Goal: Information Seeking & Learning: Learn about a topic

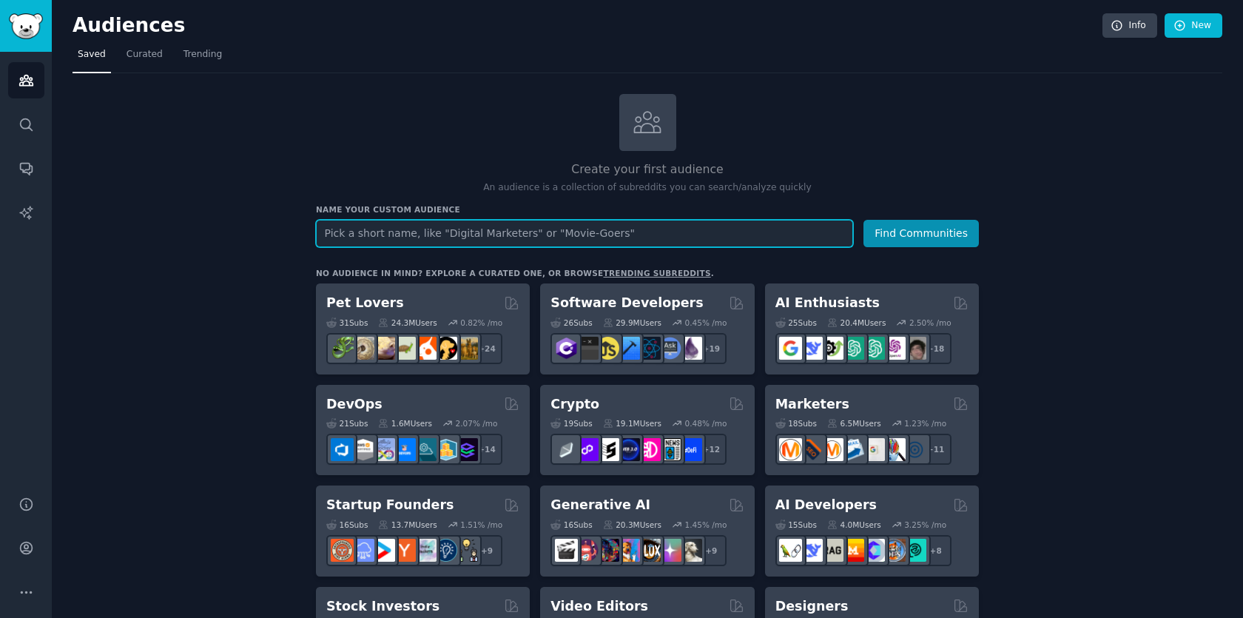
click at [607, 232] on input "text" at bounding box center [584, 233] width 537 height 27
type input "l"
type input "labrat"
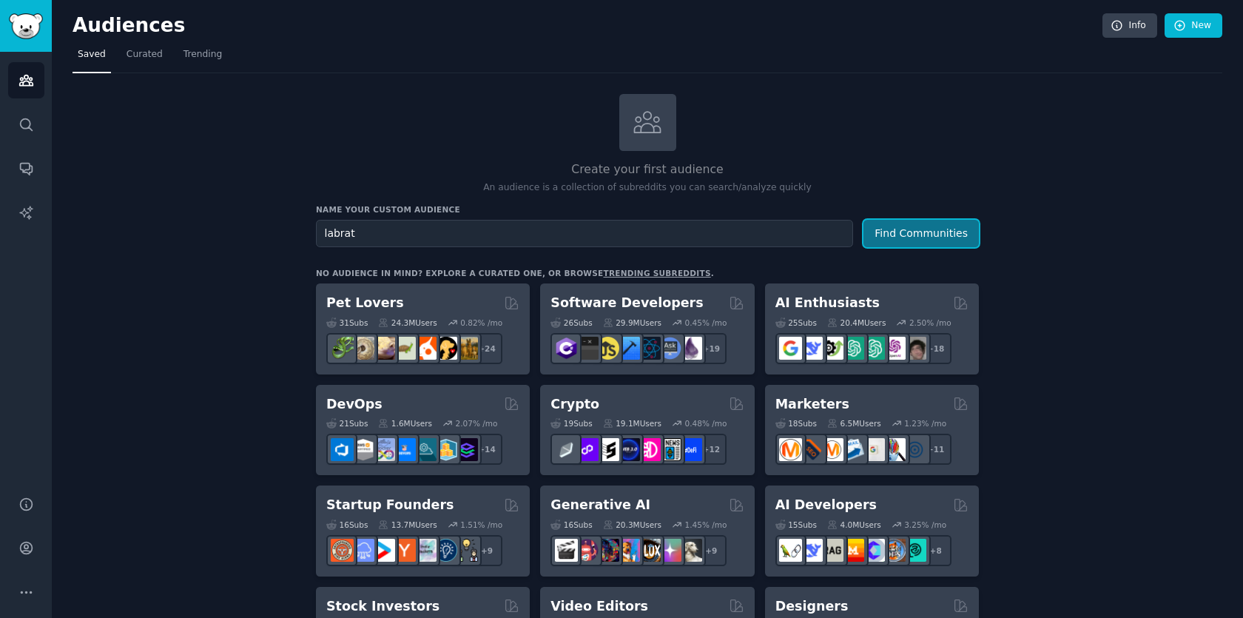
click at [928, 237] on button "Find Communities" at bounding box center [920, 233] width 115 height 27
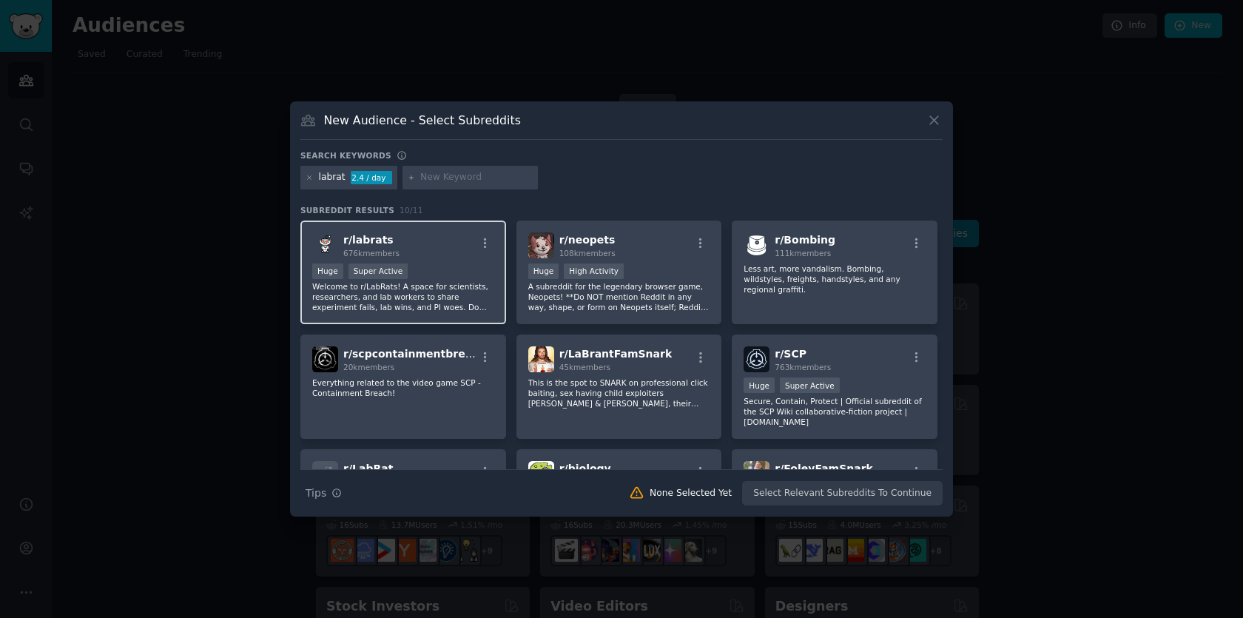
click at [373, 241] on span "r/ labrats" at bounding box center [368, 240] width 50 height 12
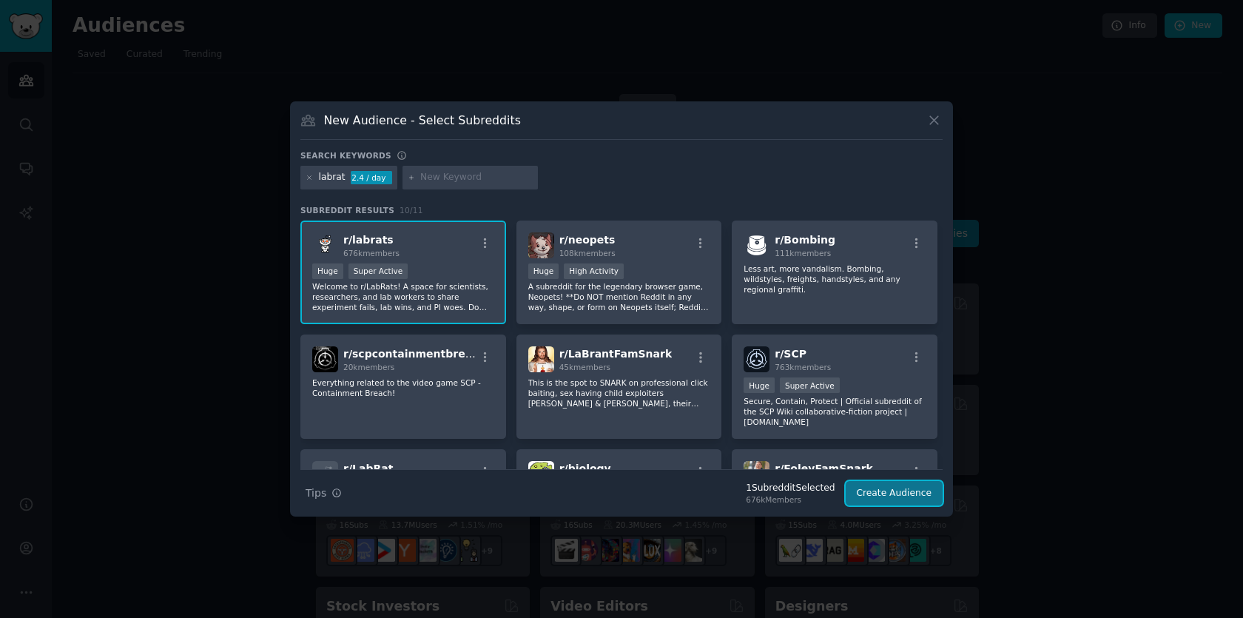
click at [919, 485] on button "Create Audience" at bounding box center [895, 493] width 98 height 25
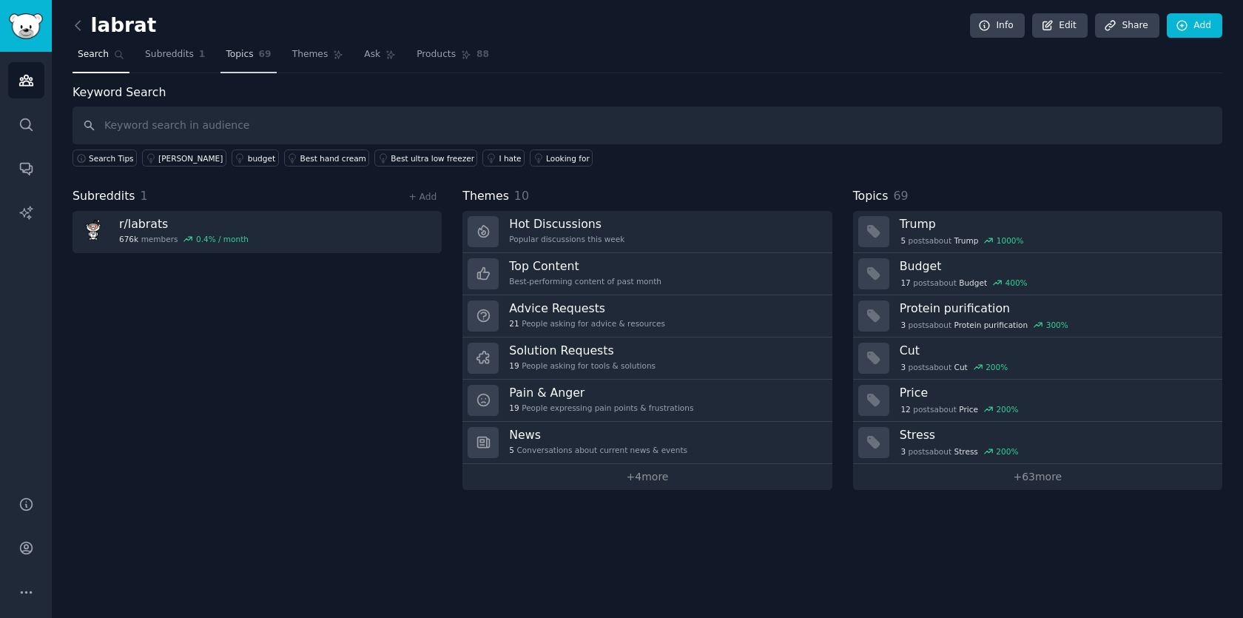
click at [245, 55] on span "Topics" at bounding box center [239, 54] width 27 height 13
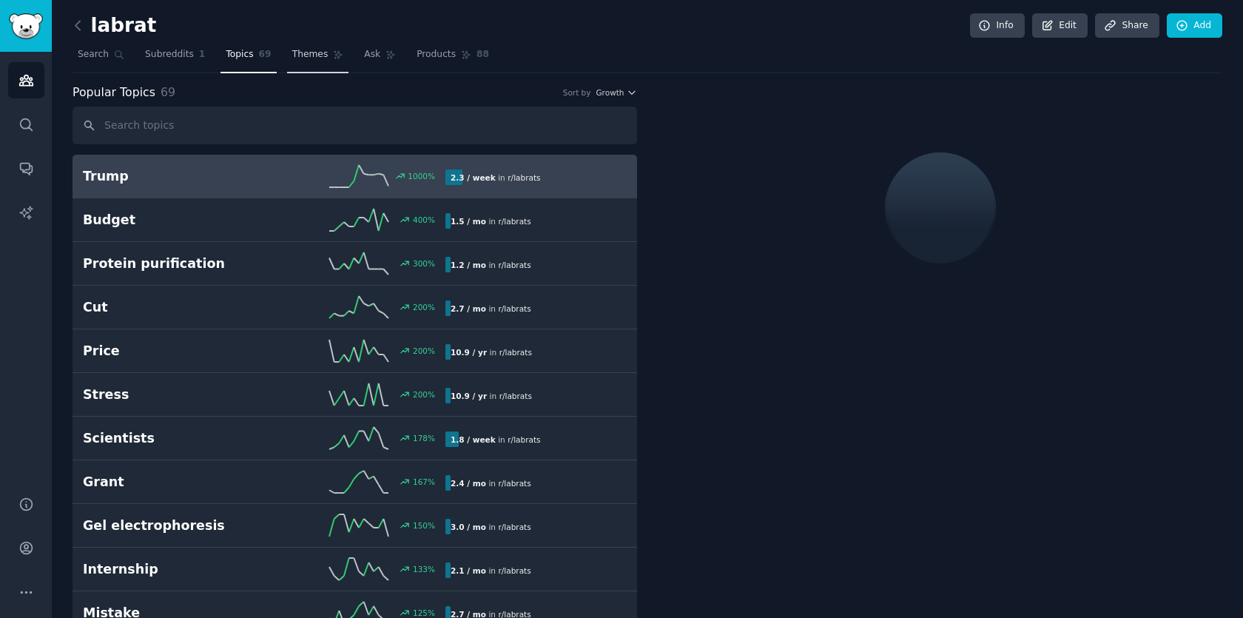
click at [325, 55] on link "Themes" at bounding box center [318, 58] width 62 height 30
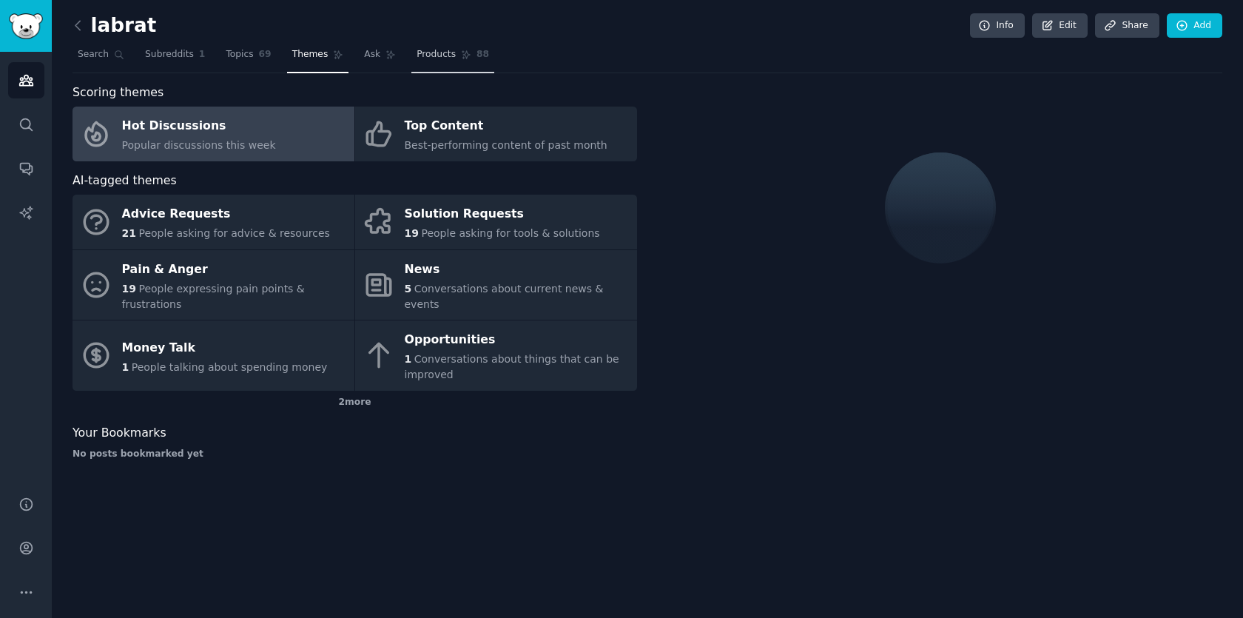
click at [436, 57] on span "Products" at bounding box center [436, 54] width 39 height 13
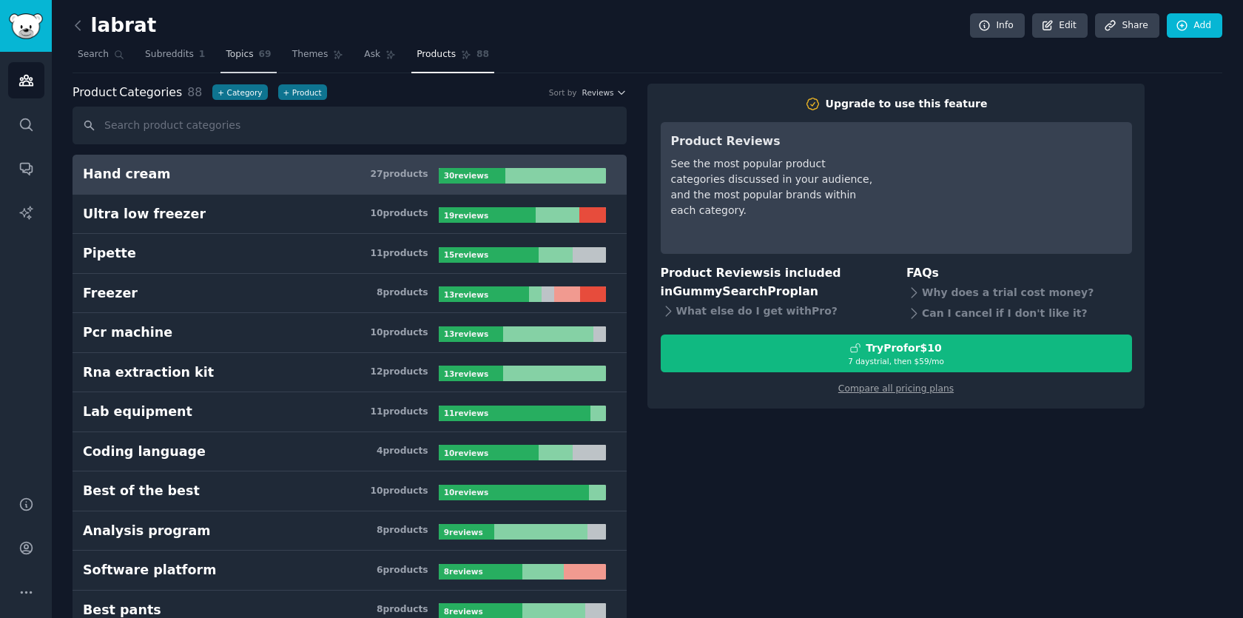
click at [241, 53] on span "Topics" at bounding box center [239, 54] width 27 height 13
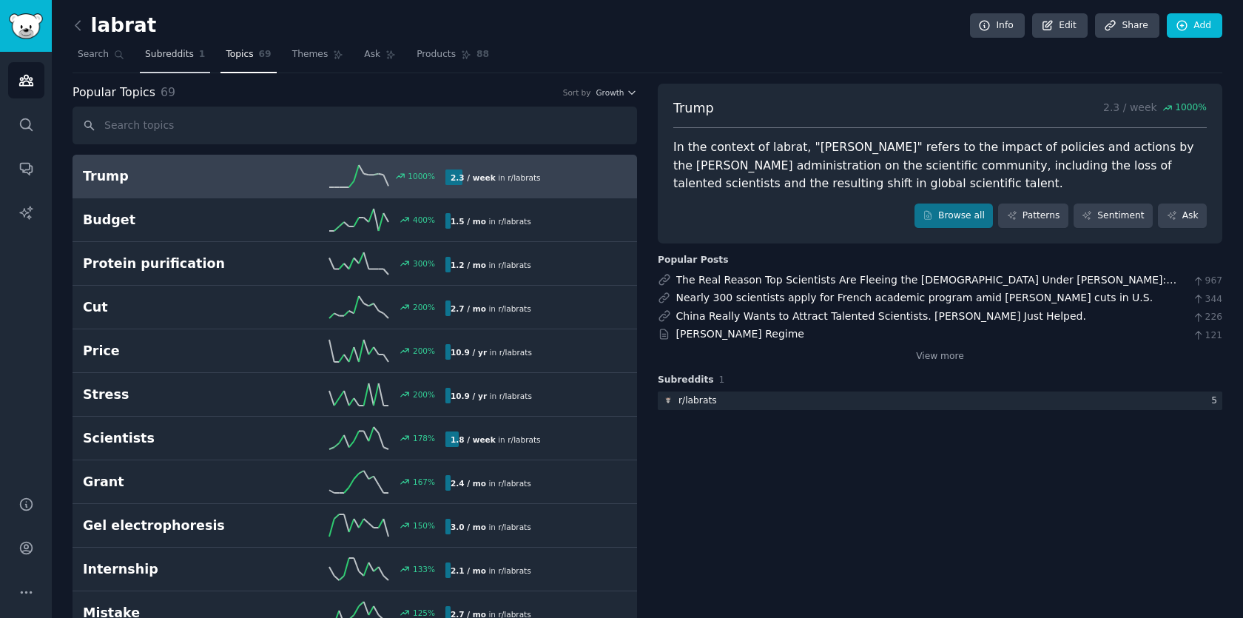
click at [184, 58] on span "Subreddits" at bounding box center [169, 54] width 49 height 13
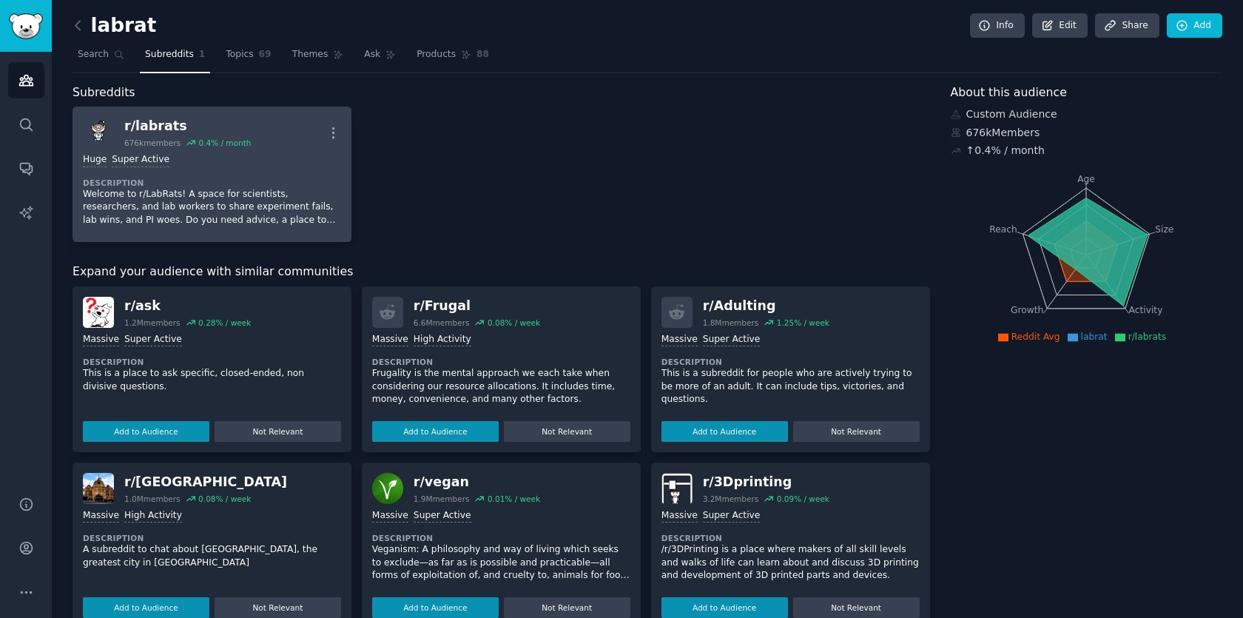
click at [222, 161] on div "Huge Super Active" at bounding box center [212, 160] width 258 height 14
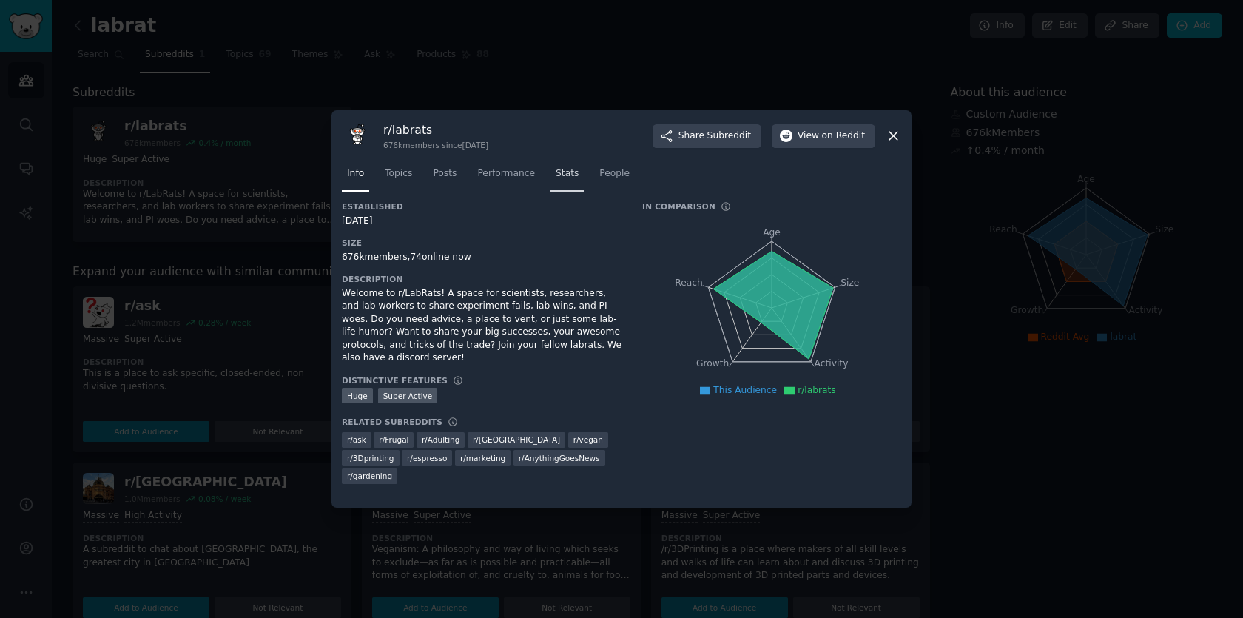
click at [570, 178] on span "Stats" at bounding box center [567, 173] width 23 height 13
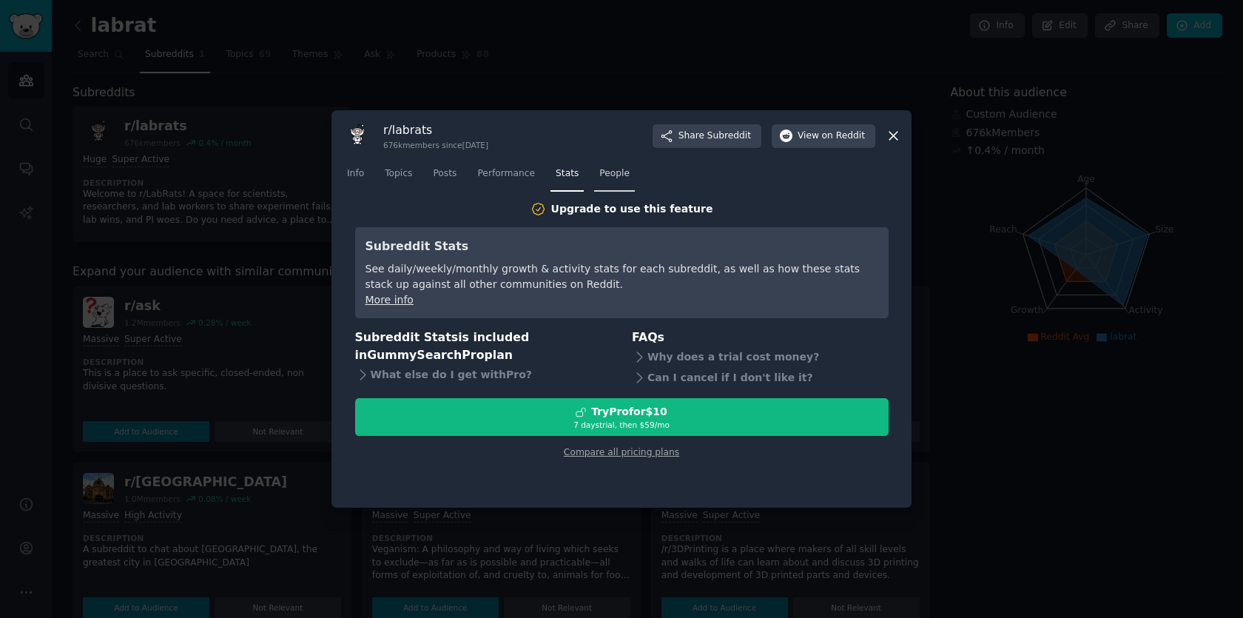
click at [606, 174] on span "People" at bounding box center [614, 173] width 30 height 13
click at [525, 175] on span "Performance" at bounding box center [506, 173] width 58 height 13
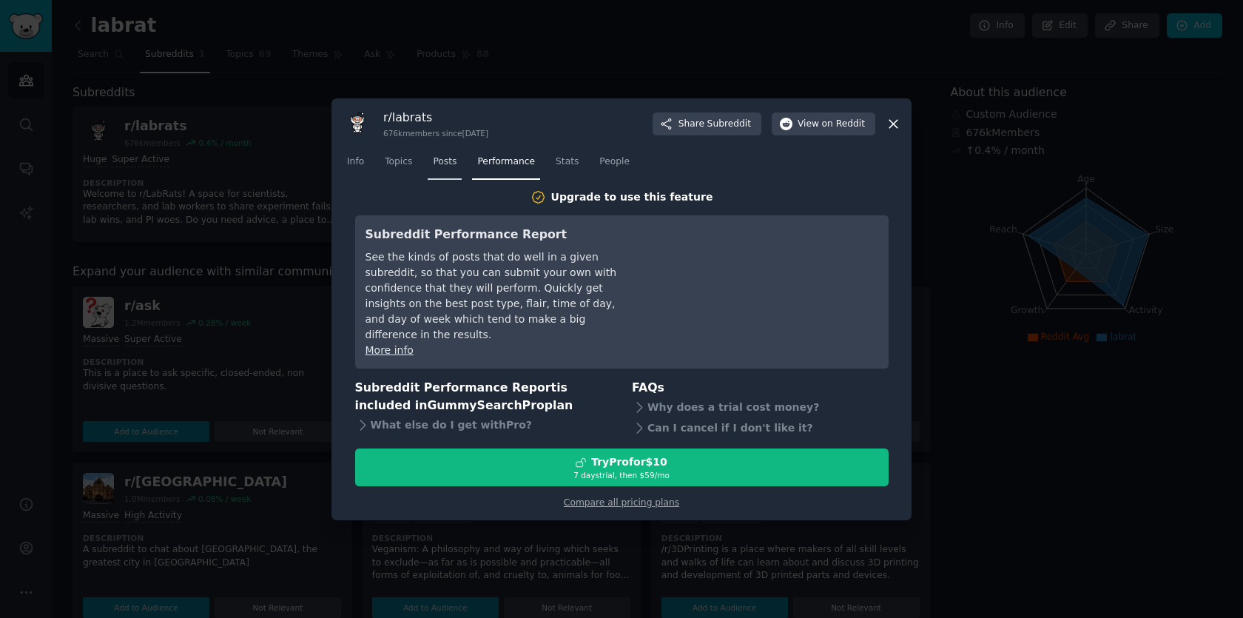
click at [447, 164] on span "Posts" at bounding box center [445, 161] width 24 height 13
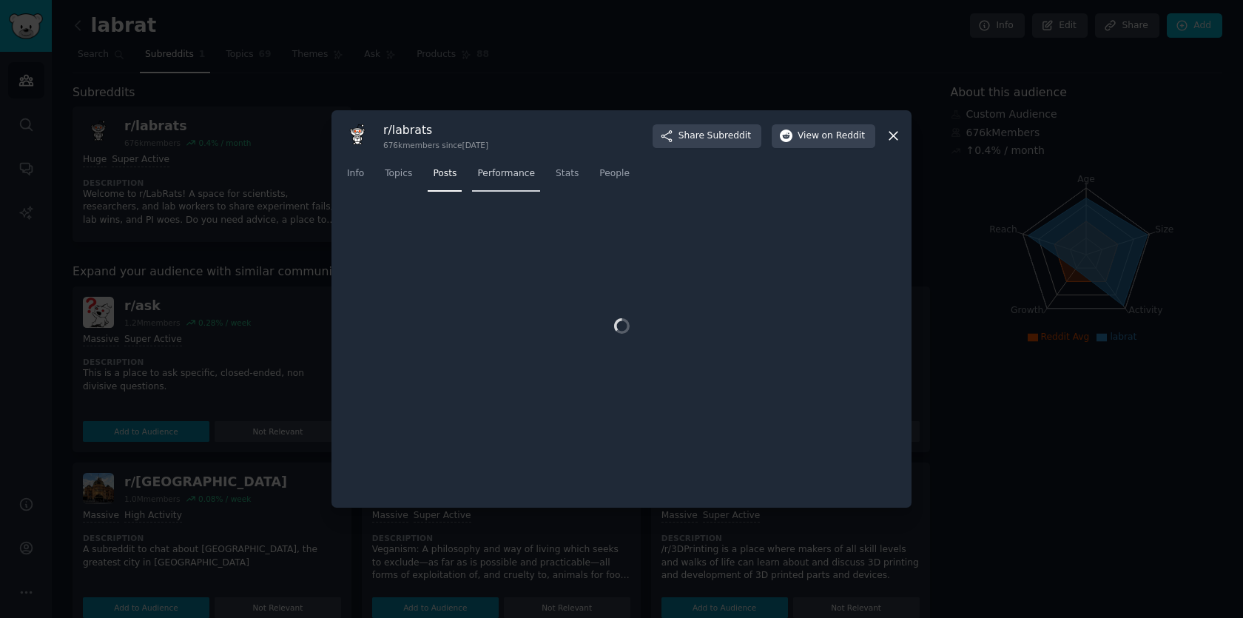
click at [487, 169] on span "Performance" at bounding box center [506, 173] width 58 height 13
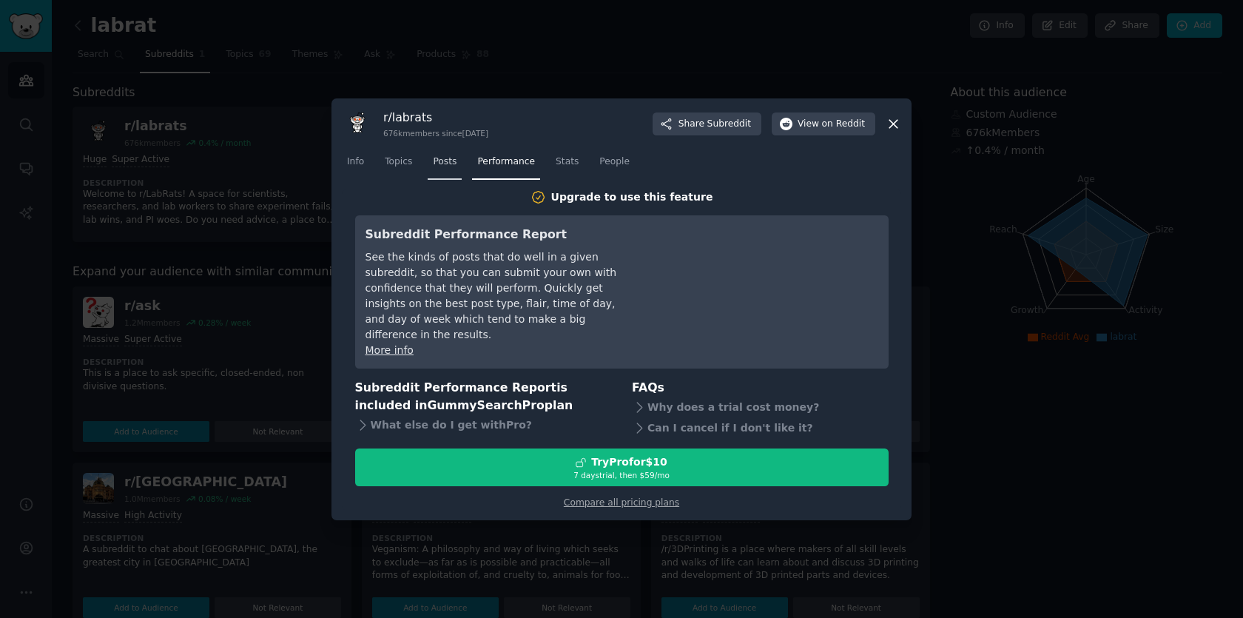
click at [442, 175] on link "Posts" at bounding box center [445, 165] width 34 height 30
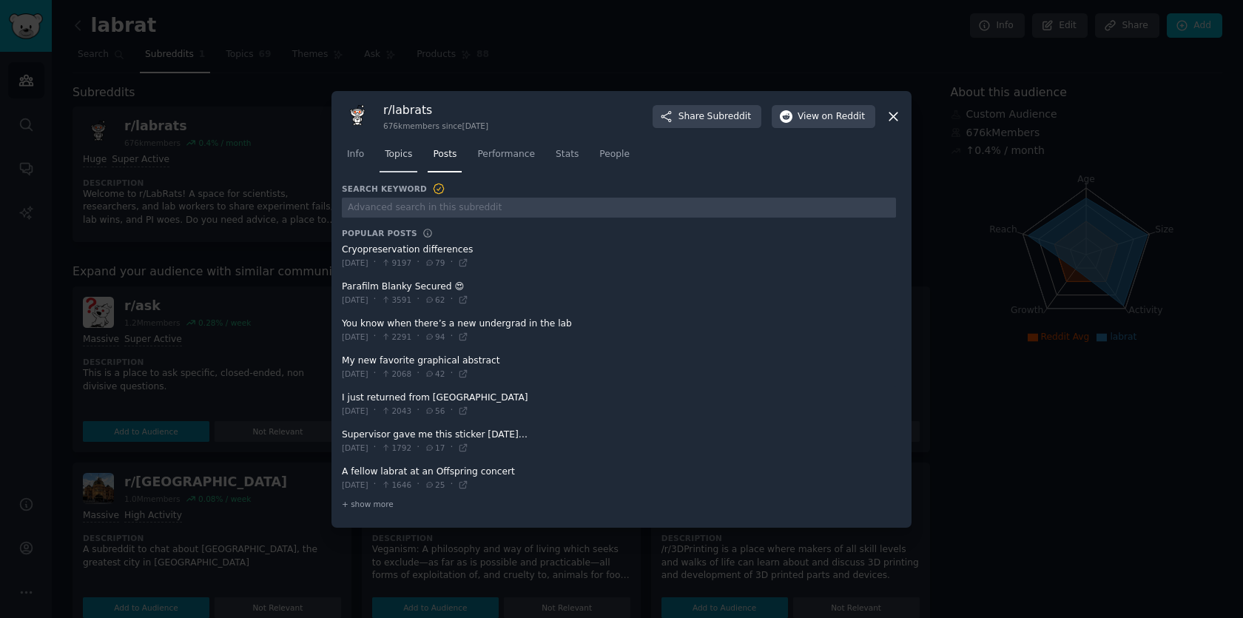
click at [410, 155] on span "Topics" at bounding box center [398, 154] width 27 height 13
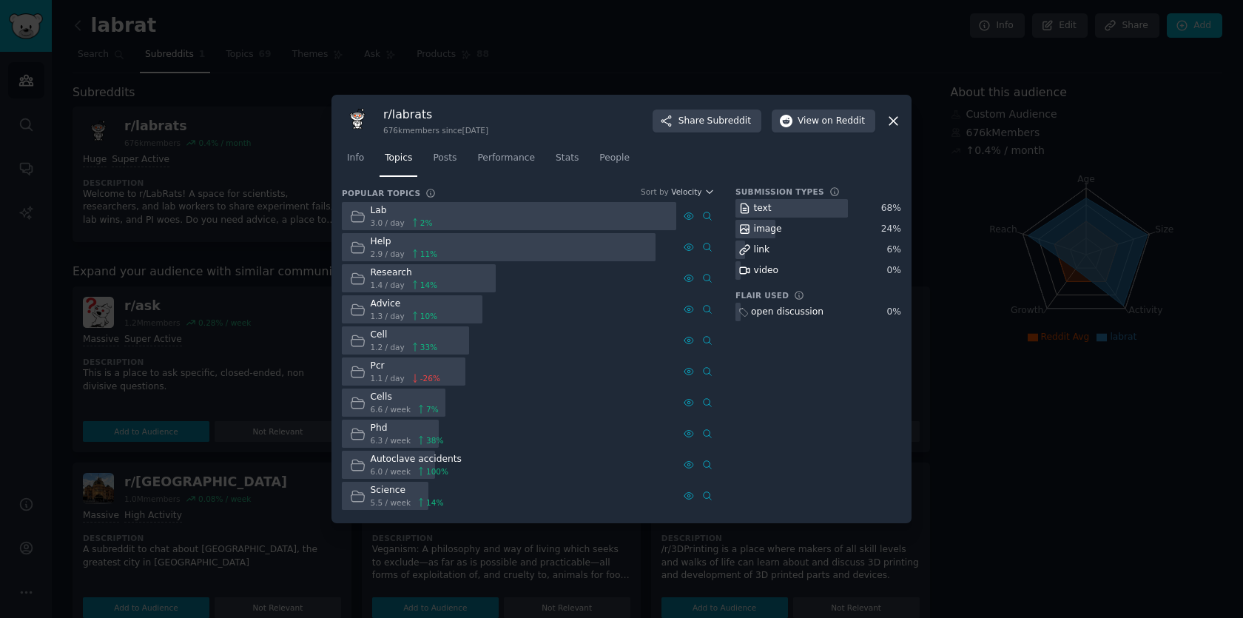
click at [895, 127] on icon at bounding box center [894, 121] width 16 height 16
